Goal: Task Accomplishment & Management: Use online tool/utility

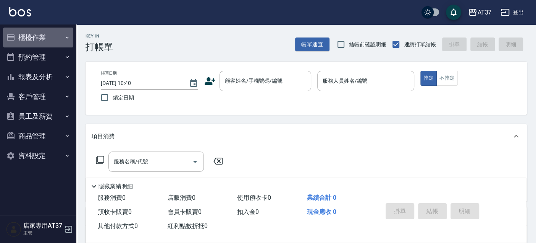
click at [59, 32] on button "櫃檯作業" at bounding box center [38, 38] width 70 height 20
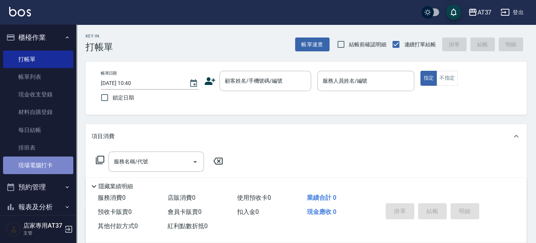
click at [65, 159] on link "現場電腦打卡" at bounding box center [38, 165] width 70 height 18
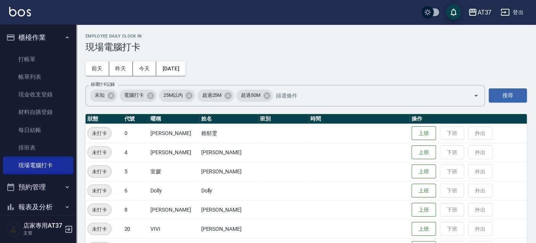
scroll to position [42, 0]
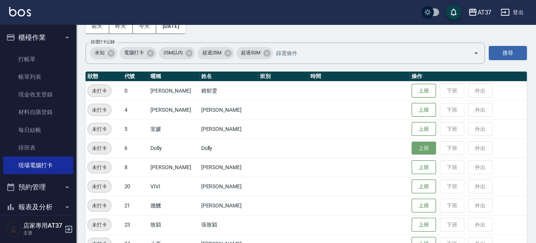
click at [417, 143] on button "上班" at bounding box center [424, 147] width 24 height 13
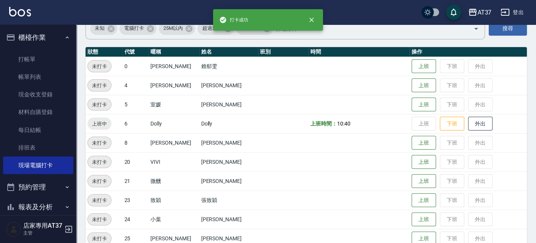
scroll to position [85, 0]
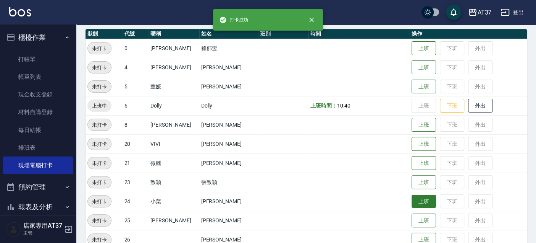
click at [413, 196] on button "上班" at bounding box center [424, 200] width 24 height 13
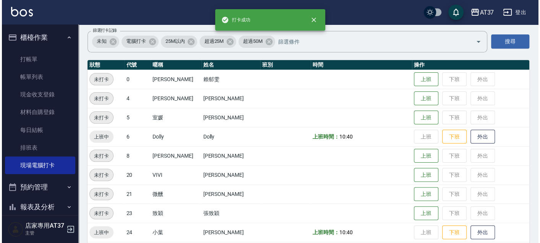
scroll to position [0, 0]
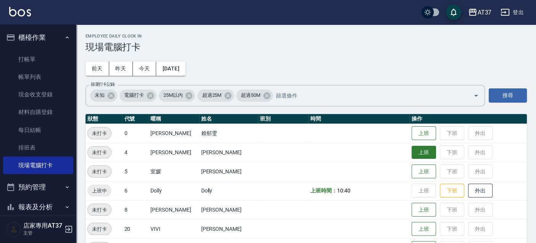
click at [413, 153] on button "上班" at bounding box center [424, 152] width 24 height 13
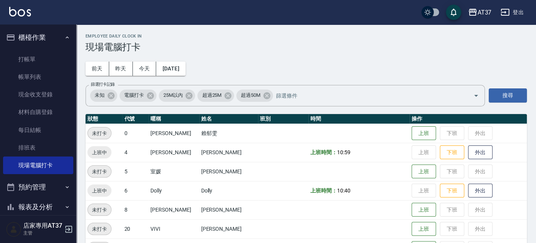
drag, startPoint x: 32, startPoint y: 150, endPoint x: 108, endPoint y: 160, distance: 76.2
click at [32, 150] on link "排班表" at bounding box center [38, 148] width 70 height 18
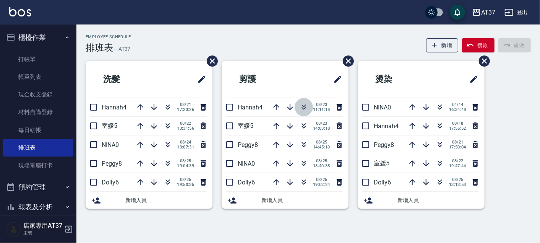
click at [303, 108] on icon "button" at bounding box center [304, 108] width 4 height 3
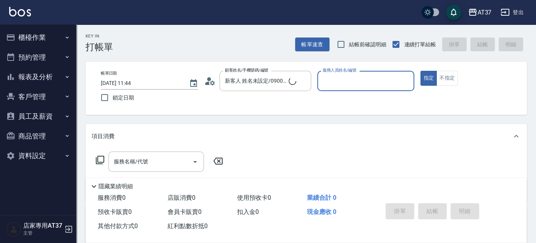
type input "新客人 姓名未設定/0900/null"
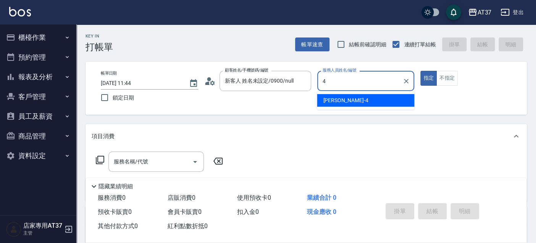
type input "[PERSON_NAME]-4"
type button "true"
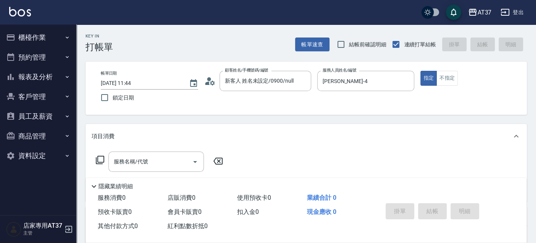
click at [447, 69] on div "帳單日期 [DATE] 11:44 鎖定日期 顧客姓名/手機號碼/編號 新客人 姓名未設定/0900/null 顧客姓名/手機號碼/編號 服務人員姓名/編號 …" at bounding box center [307, 88] width 442 height 53
click at [447, 74] on button "不指定" at bounding box center [447, 78] width 21 height 15
click at [132, 170] on div "服務名稱/代號" at bounding box center [156, 161] width 96 height 20
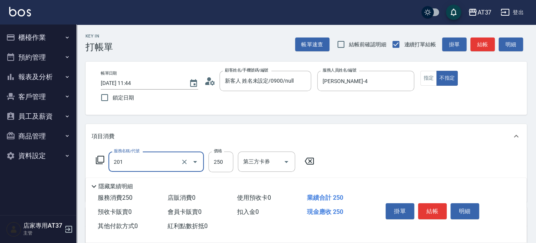
type input "B級單剪(201)"
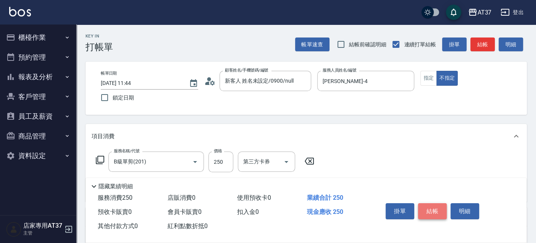
click at [432, 206] on button "結帳" at bounding box center [432, 211] width 29 height 16
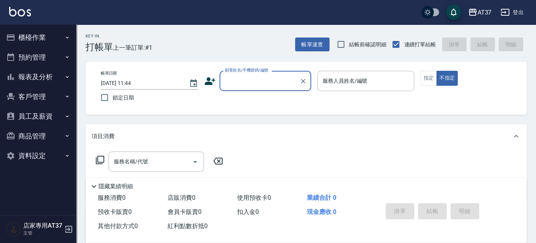
click at [54, 39] on button "櫃檯作業" at bounding box center [38, 38] width 70 height 20
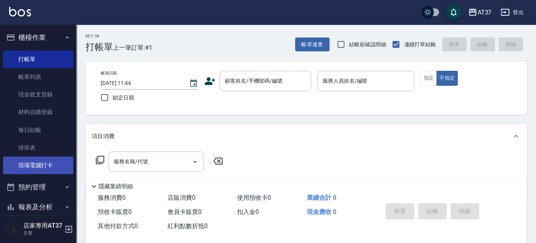
click at [64, 163] on link "現場電腦打卡" at bounding box center [38, 165] width 70 height 18
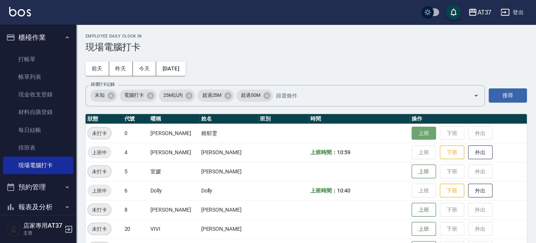
click at [413, 130] on button "上班" at bounding box center [424, 132] width 24 height 13
